Goal: Task Accomplishment & Management: Use online tool/utility

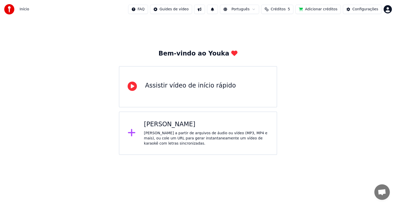
click at [194, 128] on div "Criar Karaokê Crie karaokê a partir de arquivos de áudio ou vídeo (MP3, MP4 e m…" at bounding box center [206, 133] width 124 height 26
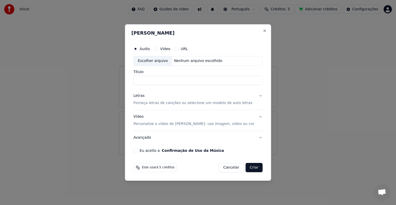
click at [159, 61] on div "Escolher arquivo" at bounding box center [153, 60] width 38 height 9
type input "**********"
click at [152, 102] on p "Forneça letras de canções ou selecione um modelo de auto letras" at bounding box center [193, 102] width 119 height 5
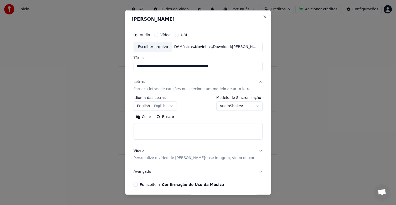
click at [144, 106] on button "English English" at bounding box center [155, 105] width 43 height 9
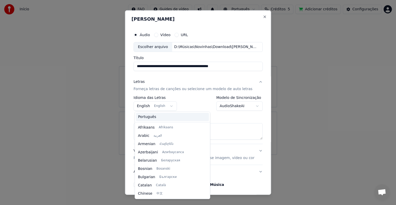
scroll to position [41, 0]
select select "**"
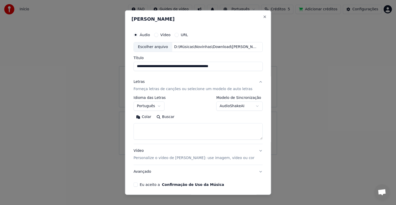
click at [163, 127] on textarea at bounding box center [198, 131] width 129 height 16
paste textarea "**********"
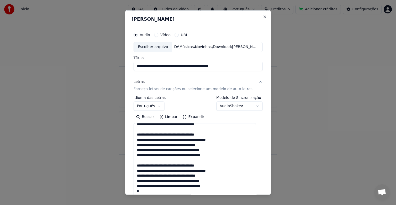
scroll to position [111, 0]
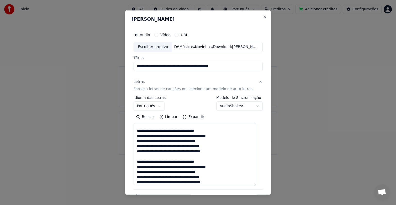
drag, startPoint x: 255, startPoint y: 137, endPoint x: 254, endPoint y: 182, distance: 45.4
click at [254, 182] on textarea at bounding box center [195, 154] width 122 height 62
type textarea "**********"
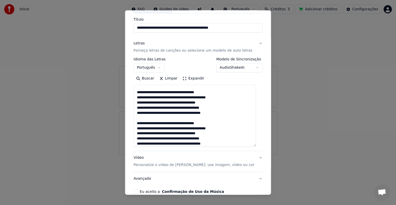
scroll to position [43, 0]
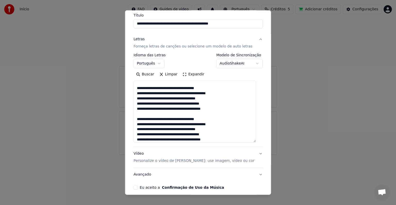
click at [168, 160] on p "Personalize o vídeo de karaokê: use imagem, vídeo ou cor" at bounding box center [194, 160] width 121 height 5
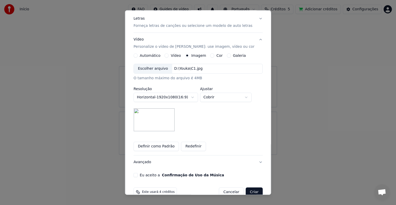
scroll to position [68, 0]
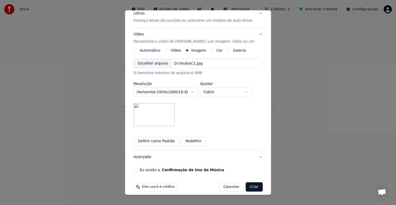
click at [191, 142] on button "Redefinir" at bounding box center [193, 140] width 25 height 9
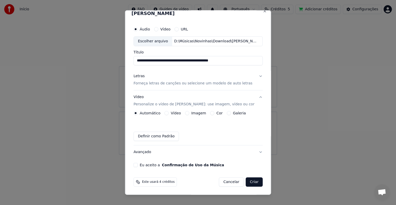
click at [189, 112] on div "Imagem" at bounding box center [195, 113] width 21 height 4
click at [186, 112] on button "Imagem" at bounding box center [187, 113] width 4 height 4
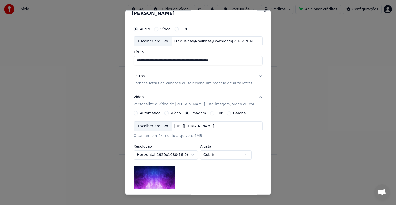
click at [153, 127] on div "Escolher arquivo" at bounding box center [153, 125] width 38 height 9
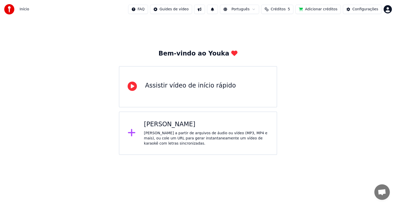
click at [202, 136] on div "[PERSON_NAME] a partir de arquivos de áudio ou vídeo (MP3, MP4 e mais), ou cole…" at bounding box center [206, 137] width 124 height 15
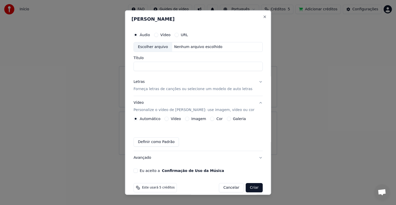
click at [149, 47] on div "Escolher arquivo" at bounding box center [153, 46] width 38 height 9
type input "**********"
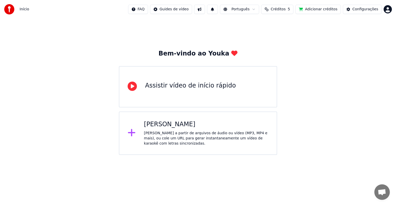
click at [154, 131] on div "[PERSON_NAME] a partir de arquivos de áudio ou vídeo (MP3, MP4 e mais), ou cole…" at bounding box center [206, 137] width 124 height 15
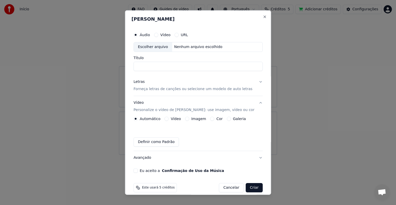
click at [148, 48] on div "Escolher arquivo" at bounding box center [153, 46] width 38 height 9
type input "**********"
click at [149, 92] on button "Letras Forneça letras de canções ou selecione um modelo de auto letras" at bounding box center [198, 85] width 129 height 21
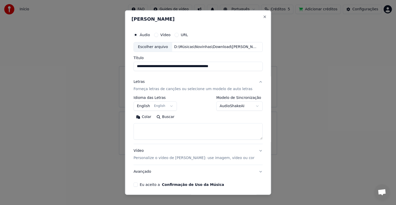
click at [154, 106] on body "**********" at bounding box center [198, 77] width 396 height 155
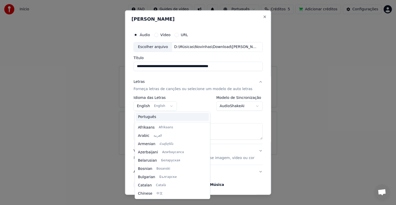
scroll to position [41, 0]
select select "**"
drag, startPoint x: 146, startPoint y: 117, endPoint x: 146, endPoint y: 125, distance: 8.0
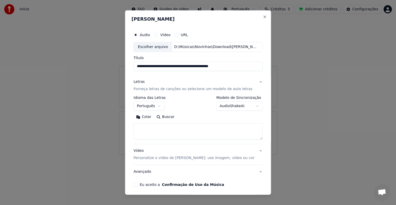
click at [146, 126] on textarea at bounding box center [198, 131] width 129 height 16
paste textarea "**********"
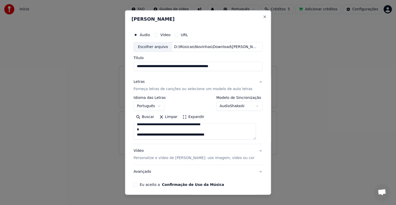
scroll to position [173, 0]
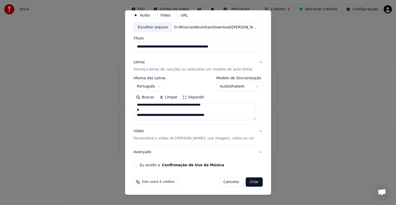
type textarea "**********"
click at [173, 137] on p "Personalize o vídeo de karaokê: use imagem, vídeo ou cor" at bounding box center [194, 138] width 121 height 5
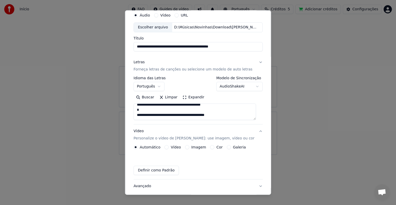
scroll to position [6, 0]
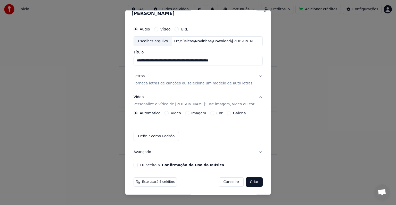
drag, startPoint x: 197, startPoint y: 112, endPoint x: 194, endPoint y: 117, distance: 6.1
click at [197, 112] on label "Imagem" at bounding box center [198, 113] width 15 height 4
click at [189, 112] on button "Imagem" at bounding box center [187, 113] width 4 height 4
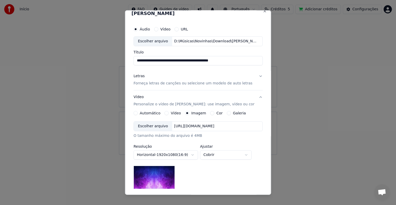
click at [156, 126] on div "Escolher arquivo" at bounding box center [153, 125] width 38 height 9
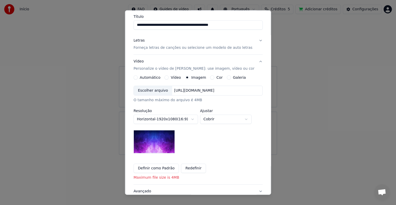
scroll to position [42, 0]
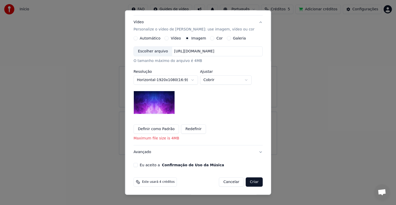
click at [191, 128] on button "Redefinir" at bounding box center [193, 128] width 25 height 9
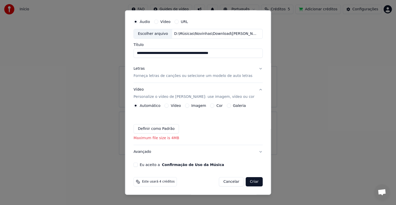
scroll to position [13, 0]
click at [187, 105] on button "Imagem" at bounding box center [187, 106] width 4 height 4
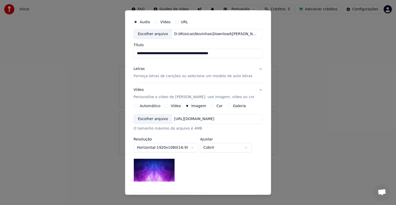
click at [152, 119] on div "Escolher arquivo" at bounding box center [153, 118] width 38 height 9
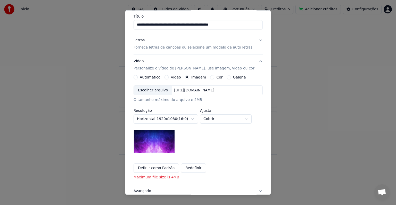
scroll to position [64, 0]
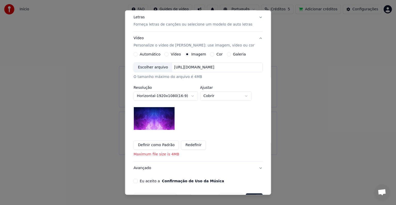
click at [190, 146] on button "Redefinir" at bounding box center [193, 144] width 25 height 9
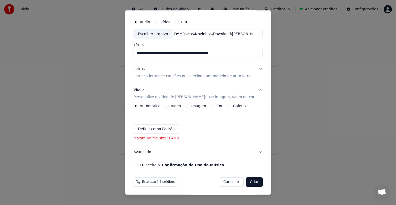
click at [191, 106] on label "Imagem" at bounding box center [198, 106] width 15 height 4
click at [189, 106] on button "Imagem" at bounding box center [187, 106] width 4 height 4
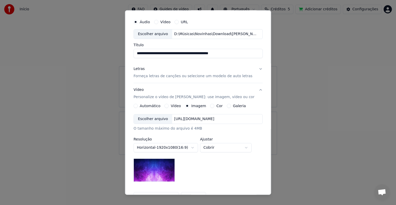
click at [152, 118] on div "Escolher arquivo" at bounding box center [153, 118] width 38 height 9
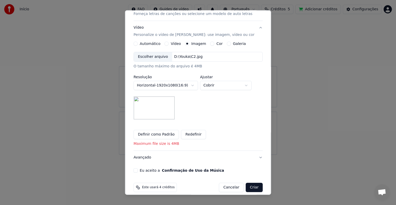
scroll to position [80, 0]
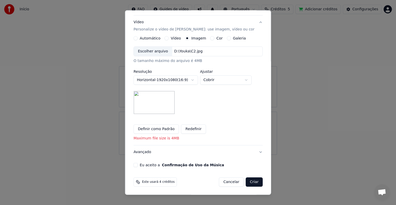
click at [139, 164] on div "Eu aceito a Confirmação de Uso da Música" at bounding box center [198, 165] width 129 height 4
click at [137, 164] on button "Eu aceito a Confirmação de Uso da Música" at bounding box center [136, 165] width 4 height 4
click at [144, 153] on button "Avançado" at bounding box center [198, 151] width 129 height 13
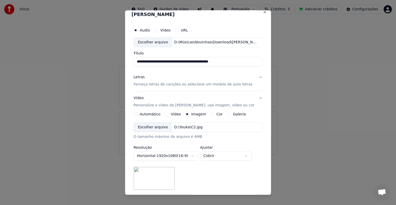
scroll to position [0, 0]
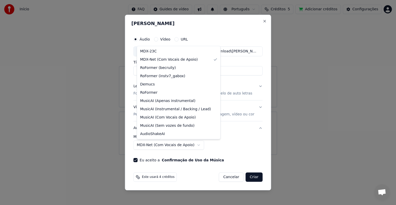
click at [183, 144] on body "**********" at bounding box center [198, 77] width 396 height 155
select select "******"
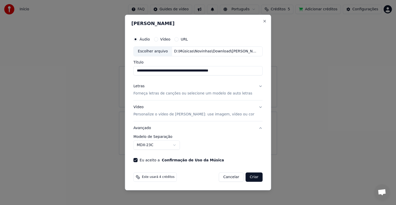
click at [182, 117] on button "Vídeo Personalize o vídeo de karaokê: use imagem, vídeo ou cor" at bounding box center [198, 110] width 129 height 21
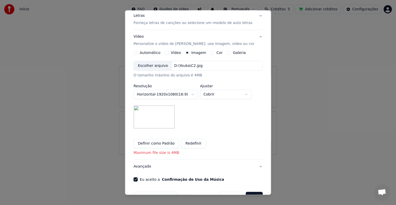
scroll to position [80, 0]
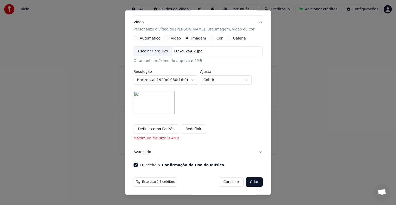
click at [250, 184] on button "Criar" at bounding box center [254, 181] width 17 height 9
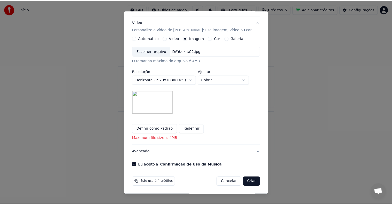
scroll to position [73, 0]
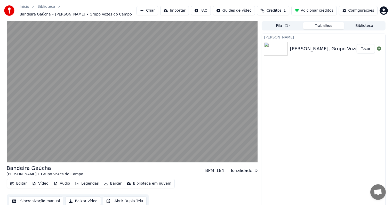
scroll to position [3, 0]
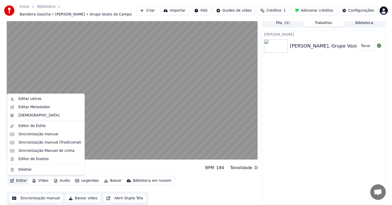
click at [17, 181] on button "Editar" at bounding box center [18, 180] width 21 height 7
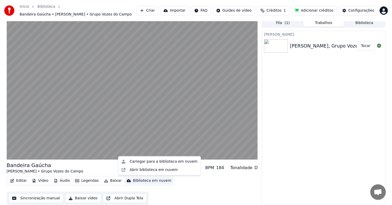
click at [86, 198] on button "Baixar vídeo" at bounding box center [82, 197] width 35 height 9
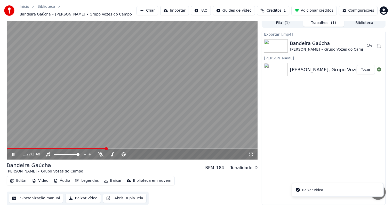
click at [14, 154] on icon at bounding box center [17, 154] width 12 height 4
click at [364, 46] on button "Exibir" at bounding box center [364, 45] width 19 height 9
click at [10, 11] on img at bounding box center [9, 10] width 10 height 10
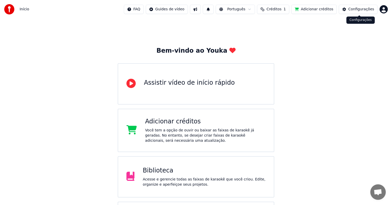
click at [360, 13] on button "Configurações" at bounding box center [357, 9] width 39 height 9
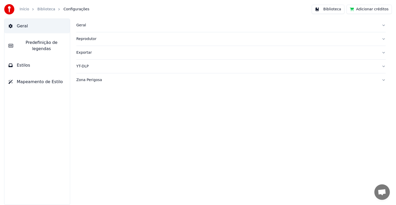
click at [79, 24] on div "Geral" at bounding box center [226, 25] width 301 height 5
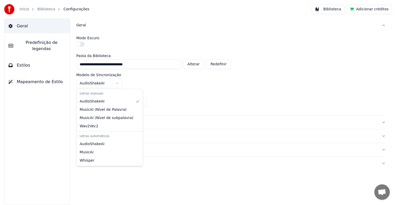
click at [99, 85] on html "**********" at bounding box center [198, 102] width 396 height 205
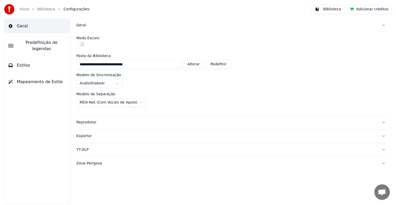
click at [104, 105] on html "**********" at bounding box center [198, 102] width 396 height 205
click at [87, 123] on div "Reprodutor" at bounding box center [226, 122] width 301 height 5
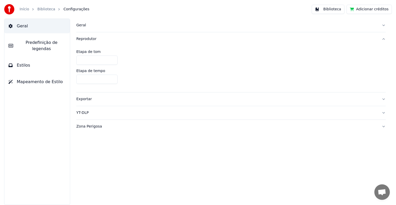
click at [83, 100] on div "Exportar" at bounding box center [226, 98] width 301 height 5
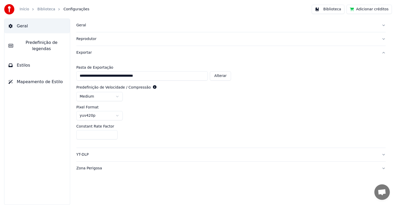
click at [88, 154] on div "YT-DLP" at bounding box center [226, 154] width 301 height 5
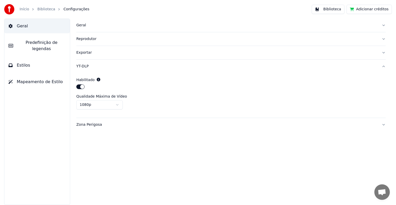
click at [89, 126] on div "Zona Perigosa" at bounding box center [226, 124] width 301 height 5
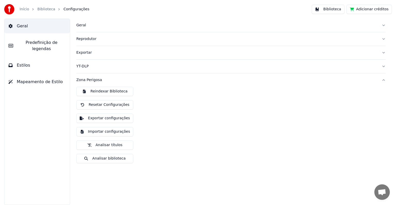
click at [49, 42] on span "Predefinição de legendas" at bounding box center [41, 45] width 48 height 12
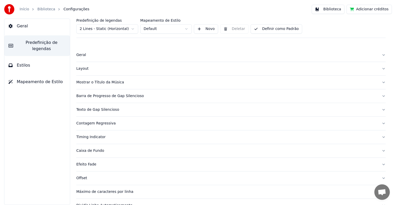
click at [125, 33] on html "Início Biblioteca Configurações Biblioteca Adicionar créditos Geral Predefiniçã…" at bounding box center [198, 102] width 396 height 205
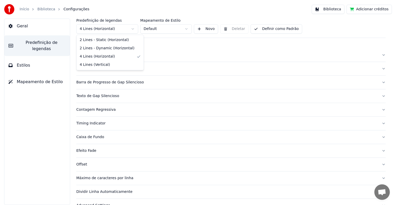
click at [103, 30] on html "Início Biblioteca Configurações Biblioteca Adicionar créditos Geral Predefiniçã…" at bounding box center [198, 102] width 396 height 205
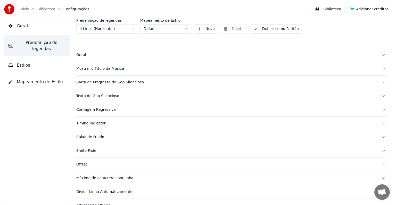
click at [269, 30] on button "Definir como Padrão" at bounding box center [277, 28] width 52 height 9
click at [82, 53] on div "Geral" at bounding box center [226, 54] width 301 height 5
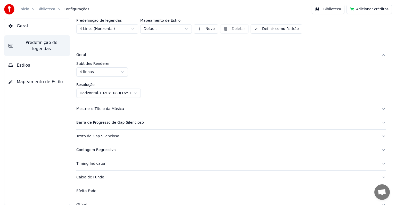
click at [82, 53] on div "Geral" at bounding box center [226, 54] width 301 height 5
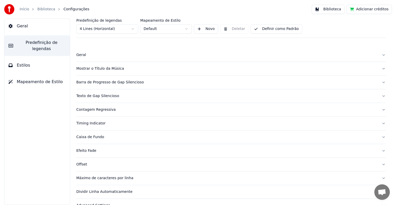
click at [93, 67] on div "Mostrar o Título da Música" at bounding box center [226, 68] width 301 height 5
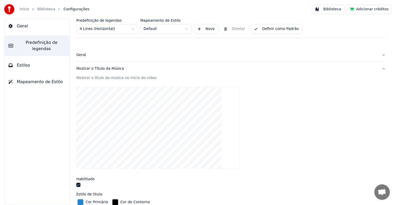
click at [93, 68] on div "Mostrar o Título da Música" at bounding box center [226, 68] width 301 height 5
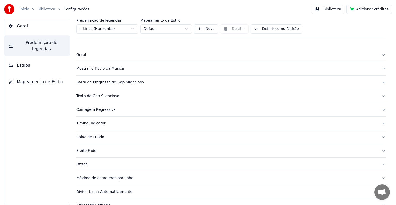
click at [94, 81] on div "Barra de Progresso de Gap Silencioso" at bounding box center [226, 82] width 301 height 5
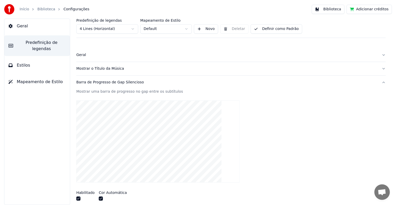
click at [94, 81] on div "Barra de Progresso de Gap Silencioso" at bounding box center [226, 82] width 301 height 5
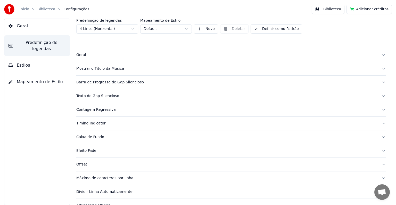
click at [95, 97] on div "Texto de Gap Silencioso" at bounding box center [226, 95] width 301 height 5
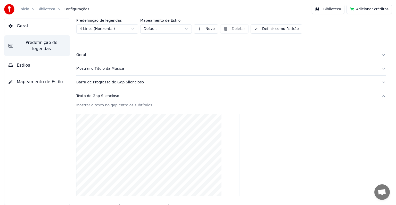
click at [95, 97] on div "Texto de Gap Silencioso" at bounding box center [226, 95] width 301 height 5
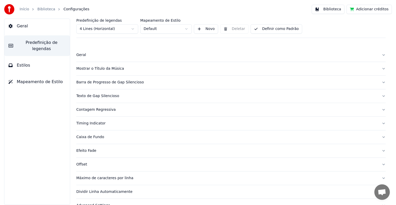
click at [94, 110] on div "Contagem Regressiva" at bounding box center [226, 109] width 301 height 5
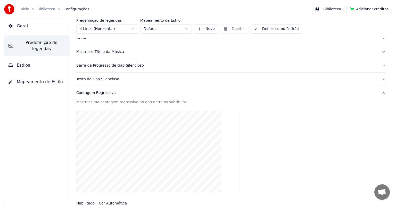
scroll to position [26, 0]
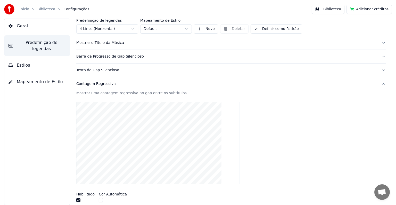
click at [106, 85] on div "Contagem Regressiva" at bounding box center [226, 83] width 301 height 5
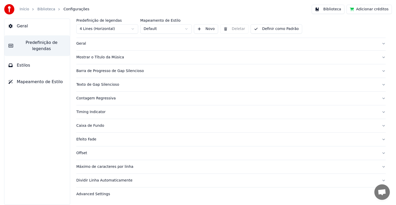
scroll to position [11, 0]
click at [104, 100] on div "Contagem Regressiva" at bounding box center [226, 98] width 301 height 5
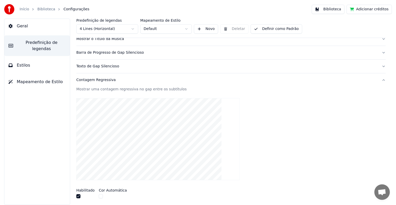
scroll to position [26, 0]
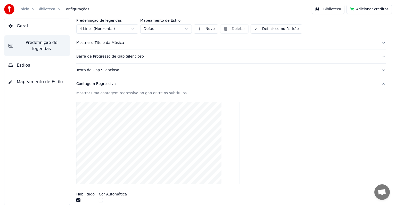
click at [96, 87] on button "Contagem Regressiva" at bounding box center [230, 83] width 309 height 13
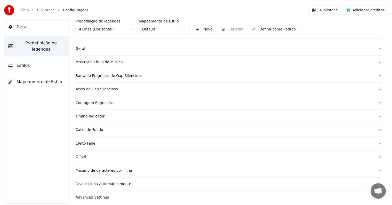
scroll to position [0, 0]
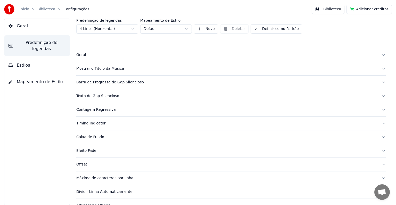
click at [33, 31] on button "Geral" at bounding box center [36, 26] width 65 height 14
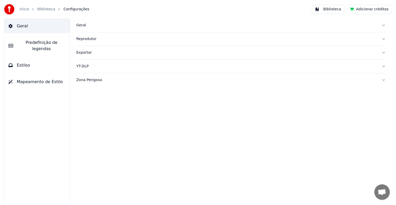
click at [85, 25] on div "Geral" at bounding box center [226, 25] width 301 height 5
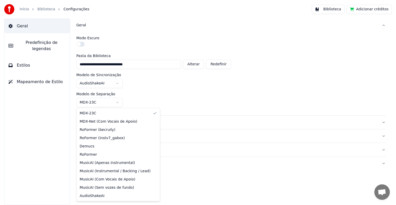
click at [91, 104] on html "**********" at bounding box center [198, 102] width 396 height 205
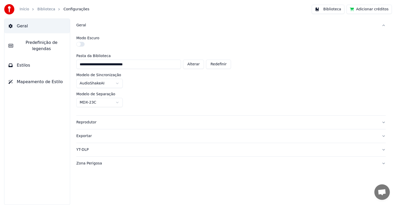
click at [42, 40] on span "Predefinição de legendas" at bounding box center [41, 45] width 48 height 12
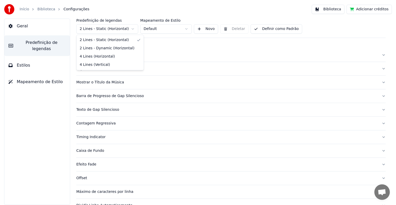
click at [111, 30] on html "Início Biblioteca Configurações Biblioteca Adicionar créditos Geral Predefiniçã…" at bounding box center [198, 102] width 396 height 205
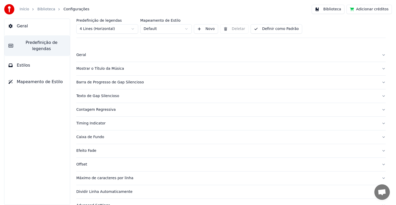
click at [265, 30] on button "Definir como Padrão" at bounding box center [277, 28] width 52 height 9
click at [265, 29] on button "Concluído" at bounding box center [267, 28] width 33 height 9
click at [27, 31] on button "Geral" at bounding box center [36, 26] width 65 height 14
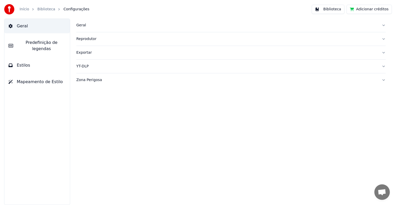
click at [23, 10] on link "Início" at bounding box center [25, 9] width 10 height 5
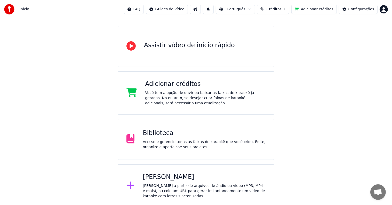
scroll to position [42, 0]
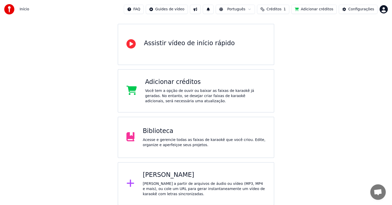
click at [166, 191] on div "[PERSON_NAME] a partir de arquivos de áudio ou vídeo (MP3, MP4 e mais), ou cole…" at bounding box center [204, 188] width 123 height 15
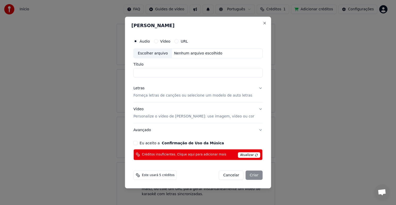
click at [239, 155] on span "Atualizar" at bounding box center [249, 155] width 22 height 6
click at [231, 174] on button "Cancelar" at bounding box center [231, 174] width 25 height 9
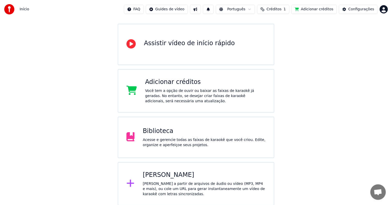
click at [203, 179] on div "Criar Karaokê Crie karaokê a partir de arquivos de áudio ou vídeo (MP3, MP4 e m…" at bounding box center [204, 184] width 123 height 26
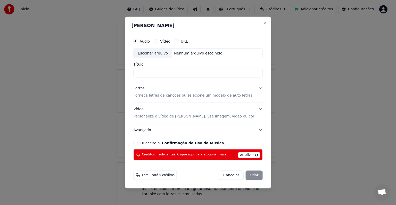
click at [229, 176] on button "Cancelar" at bounding box center [231, 174] width 25 height 9
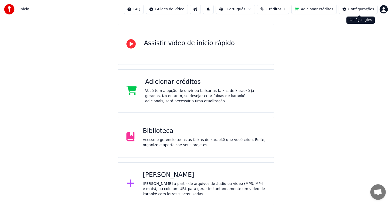
click at [352, 12] on button "Configurações" at bounding box center [357, 9] width 39 height 9
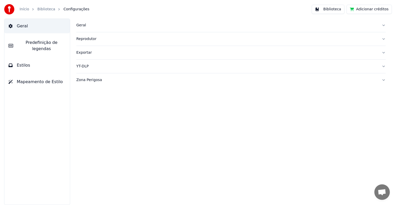
click at [90, 26] on div "Geral" at bounding box center [226, 25] width 301 height 5
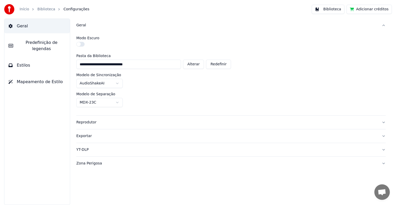
click at [36, 45] on span "Predefinição de legendas" at bounding box center [41, 45] width 48 height 12
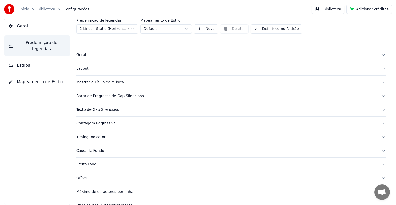
click at [151, 28] on html "Início Biblioteca Configurações Biblioteca Adicionar créditos Geral Predefiniçã…" at bounding box center [198, 102] width 396 height 205
click at [92, 26] on html "Início Biblioteca Configurações Biblioteca Adicionar créditos Geral Predefiniçã…" at bounding box center [198, 102] width 396 height 205
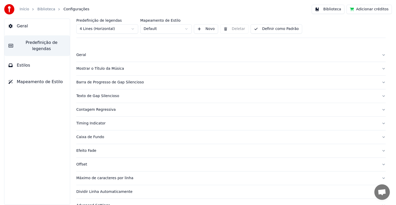
click at [155, 27] on html "Início Biblioteca Configurações Biblioteca Adicionar créditos Geral Predefiniçã…" at bounding box center [198, 102] width 396 height 205
click at [210, 29] on button "Novo" at bounding box center [206, 28] width 24 height 9
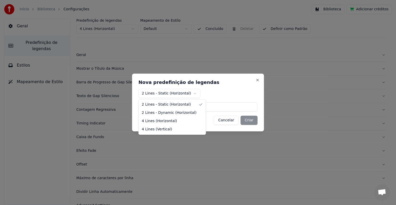
click at [188, 92] on body "Início Biblioteca Configurações Biblioteca Adicionar créditos Geral Predefiniçã…" at bounding box center [198, 102] width 396 height 205
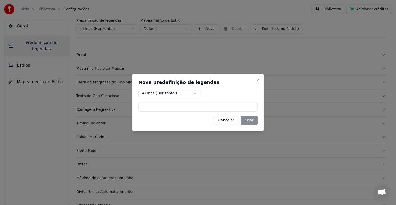
click at [156, 107] on input at bounding box center [197, 106] width 119 height 9
type input "***"
click at [254, 122] on button "Criar" at bounding box center [248, 119] width 17 height 9
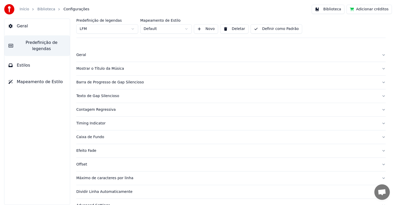
click at [256, 30] on button "Definir como Padrão" at bounding box center [277, 28] width 52 height 9
click at [19, 28] on span "Geral" at bounding box center [22, 26] width 11 height 6
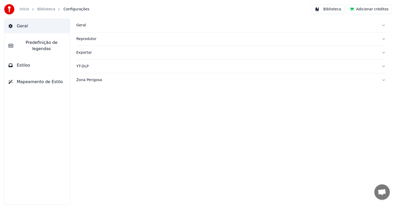
click at [19, 42] on span "Predefinição de legendas" at bounding box center [41, 45] width 48 height 12
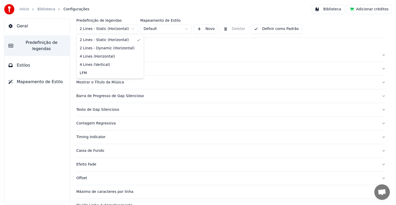
click at [86, 31] on html "Início Biblioteca Configurações Biblioteca Adicionar créditos Geral Predefiniçã…" at bounding box center [198, 102] width 396 height 205
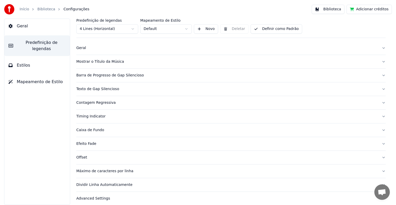
scroll to position [11, 0]
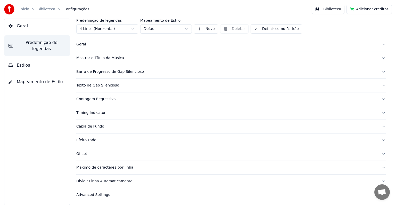
click at [103, 192] on div "Advanced Settings" at bounding box center [226, 194] width 301 height 5
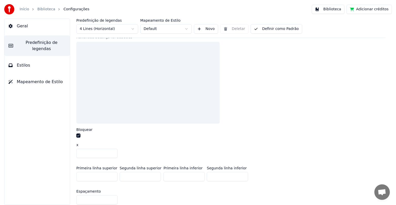
scroll to position [165, 0]
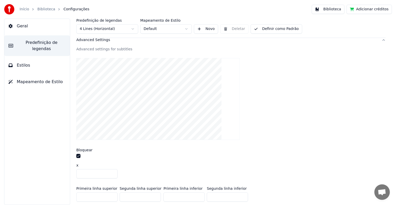
click at [23, 27] on span "Geral" at bounding box center [22, 26] width 11 height 6
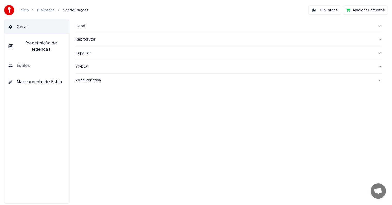
scroll to position [0, 0]
click at [11, 11] on img at bounding box center [9, 9] width 10 height 10
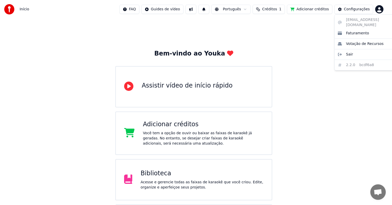
click at [383, 8] on html "Início FAQ Guides de vídeo Português Créditos 1 Adicionar créditos Configuraçõe…" at bounding box center [196, 123] width 392 height 247
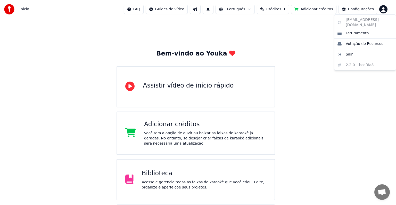
click at [344, 58] on div "specific.reptile.zalm@rapidletter.net Faturamento Votação de Recursos Sair 2.2.…" at bounding box center [365, 42] width 62 height 56
click at [8, 12] on html "Início FAQ Guides de vídeo Português Créditos 1 Adicionar créditos Configuraçõe…" at bounding box center [198, 123] width 396 height 247
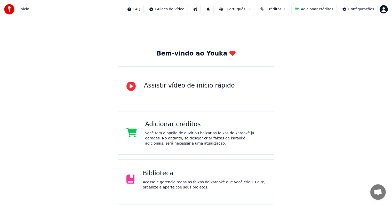
click at [8, 12] on img at bounding box center [9, 9] width 10 height 10
click at [372, 185] on div "Bem-vindo ao Youka Assistir vídeo de início rápido Adicionar créditos Você tem …" at bounding box center [196, 133] width 392 height 229
click at [376, 190] on span "Bate-papo aberto" at bounding box center [377, 192] width 9 height 7
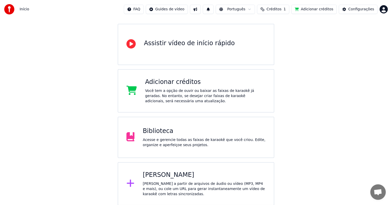
scroll to position [42, 0]
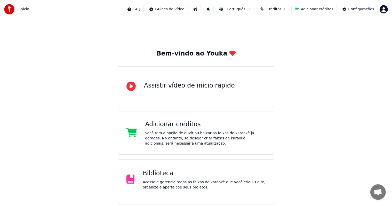
click at [236, 10] on html "Início FAQ Guides de vídeo Português Créditos 1 Adicionar créditos Configuraçõe…" at bounding box center [196, 123] width 392 height 247
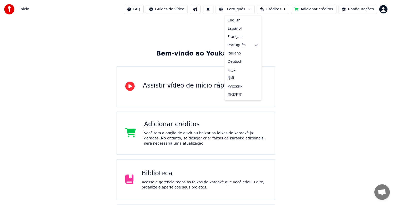
click at [236, 10] on html "Início FAQ Guides de vídeo Português Créditos 1 Adicionar créditos Configuraçõe…" at bounding box center [198, 123] width 396 height 247
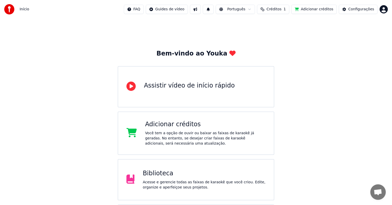
click at [213, 9] on button at bounding box center [208, 9] width 11 height 9
drag, startPoint x: 212, startPoint y: 22, endPoint x: 210, endPoint y: 19, distance: 3.7
click at [212, 22] on div "Sem novas notificações" at bounding box center [216, 20] width 99 height 6
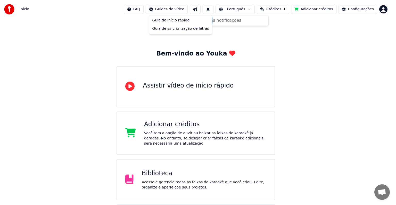
click at [163, 11] on html "Início FAQ Guides de vídeo Português Créditos 1 Adicionar créditos Configuraçõe…" at bounding box center [198, 123] width 396 height 247
click at [146, 11] on html "Início FAQ Guides de vídeo Português Créditos 1 Adicionar créditos Configuraçõe…" at bounding box center [198, 123] width 396 height 247
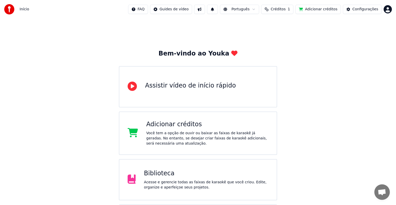
click at [145, 8] on html "Início FAQ Guides de vídeo Português Créditos 1 Adicionar créditos Configuraçõe…" at bounding box center [198, 123] width 396 height 247
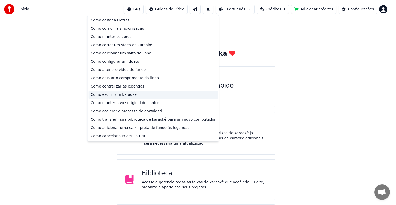
click at [110, 94] on div "Como excluir um karaokê" at bounding box center [152, 94] width 129 height 8
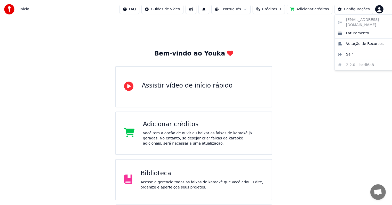
click at [386, 7] on html "Início FAQ Guides de vídeo Português Créditos 1 Adicionar créditos Configuraçõe…" at bounding box center [196, 123] width 392 height 247
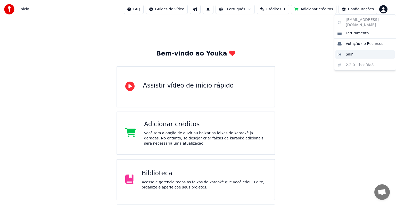
click at [352, 51] on div "Sair" at bounding box center [364, 54] width 59 height 8
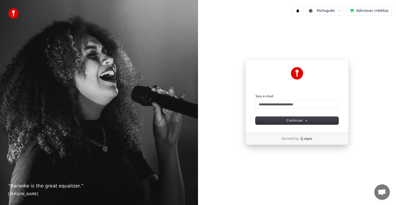
click at [306, 137] on icon "Clerk logo" at bounding box center [306, 139] width 12 height 4
click at [15, 15] on img at bounding box center [13, 13] width 10 height 10
click at [281, 103] on input "Seu e-mail" at bounding box center [296, 105] width 83 height 8
paste input "**********"
click at [290, 121] on span "Continuar" at bounding box center [296, 120] width 21 height 5
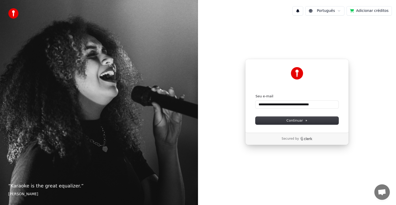
type input "**********"
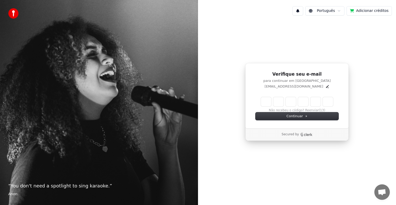
click at [260, 102] on div "Não recebeu o código? Reenviar (13)" at bounding box center [296, 104] width 83 height 15
click at [263, 102] on input "Enter verification code" at bounding box center [297, 101] width 72 height 9
paste input "******"
type input "******"
